Goal: Transaction & Acquisition: Subscribe to service/newsletter

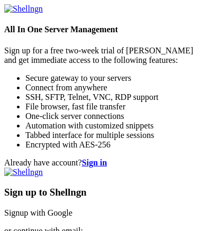
type input "xtermo"
type input "j"
type input "[EMAIL_ADDRESS][DOMAIN_NAME]"
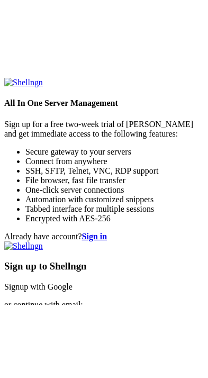
scroll to position [74, 0]
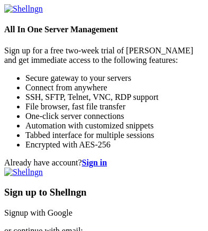
checkbox input "true"
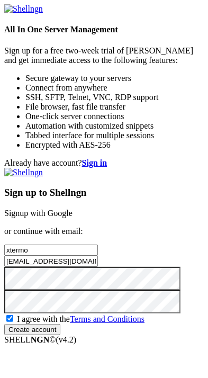
scroll to position [0, 0]
click at [60, 324] on input "Create account" at bounding box center [32, 329] width 56 height 11
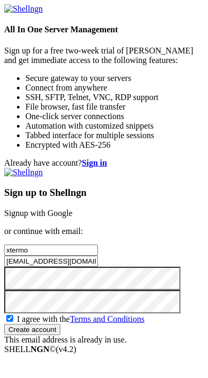
scroll to position [2, 0]
click at [107, 158] on strong "Sign in" at bounding box center [94, 162] width 25 height 9
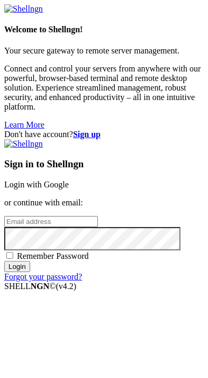
click at [43, 216] on input "email" at bounding box center [51, 221] width 94 height 11
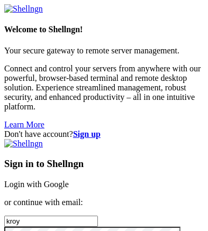
type input "[EMAIL_ADDRESS][DOMAIN_NAME]"
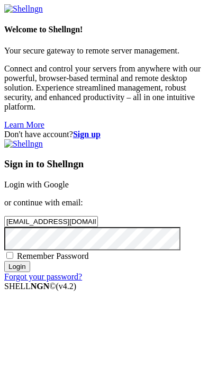
click at [30, 272] on input "Login" at bounding box center [17, 266] width 26 height 11
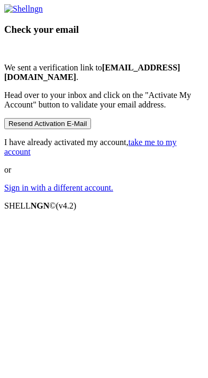
click at [91, 129] on button "Resend Activation E-Mail" at bounding box center [47, 123] width 87 height 11
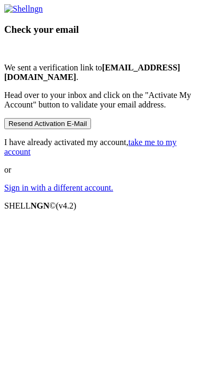
click at [91, 129] on button "Resend Activation E-Mail" at bounding box center [47, 123] width 87 height 11
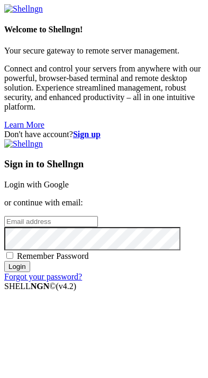
click at [100, 130] on strong "Sign up" at bounding box center [86, 134] width 27 height 9
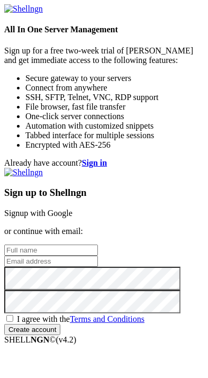
click at [98, 244] on input "text" at bounding box center [51, 249] width 94 height 11
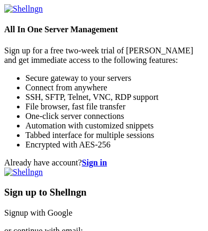
type input "[PERSON_NAME]"
type input "[EMAIL_ADDRESS][DOMAIN_NAME]"
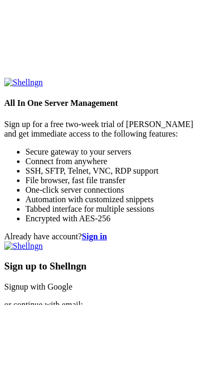
scroll to position [78, 0]
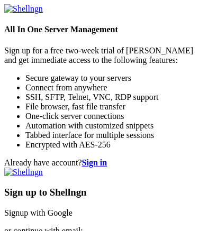
checkbox input "true"
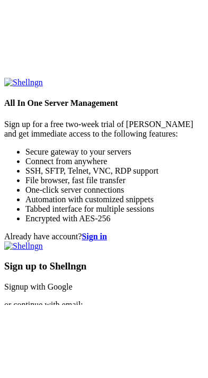
scroll to position [0, 0]
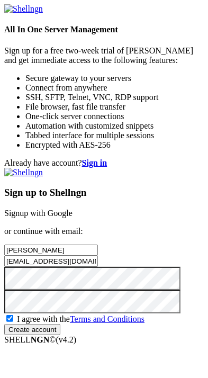
click at [60, 324] on input "Create account" at bounding box center [32, 329] width 56 height 11
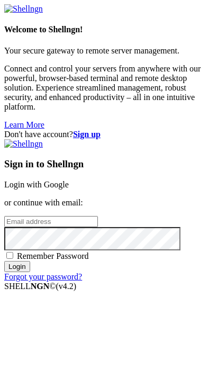
type input "[EMAIL_ADDRESS][DOMAIN_NAME]"
click at [30, 272] on input "Login" at bounding box center [17, 266] width 26 height 11
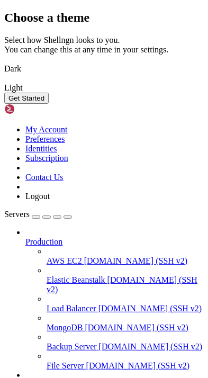
click at [4, 62] on img at bounding box center [4, 62] width 0 height 0
click at [49, 104] on button "Get Started" at bounding box center [26, 98] width 44 height 11
